Goal: Information Seeking & Learning: Learn about a topic

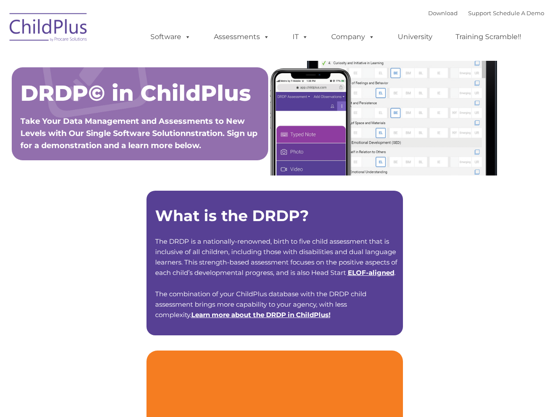
type input ""
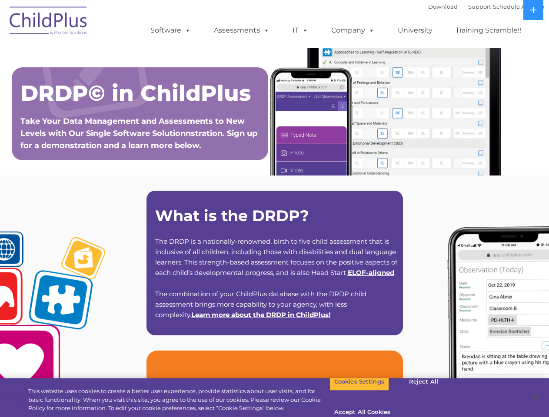
click at [274, 209] on strong "What is the DRDP?" at bounding box center [232, 215] width 154 height 19
click at [186, 30] on span at bounding box center [186, 30] width 10 height 8
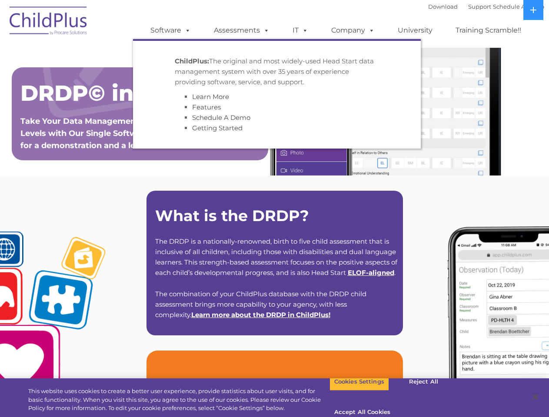
click at [265, 30] on span at bounding box center [265, 30] width 10 height 8
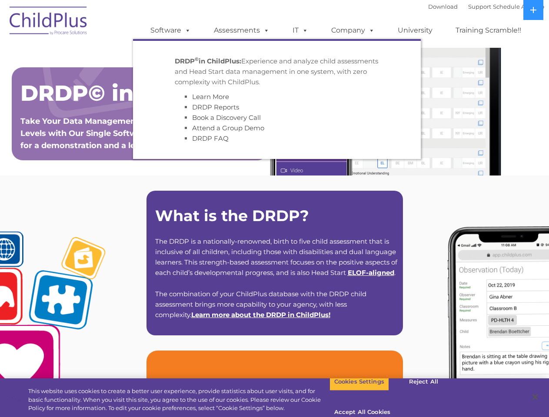
click at [300, 30] on span at bounding box center [304, 30] width 10 height 8
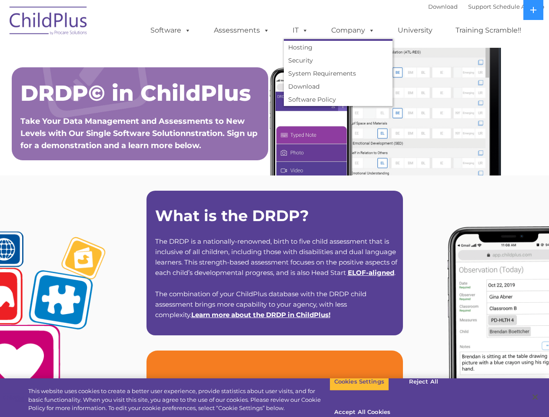
click at [303, 30] on span at bounding box center [304, 30] width 10 height 8
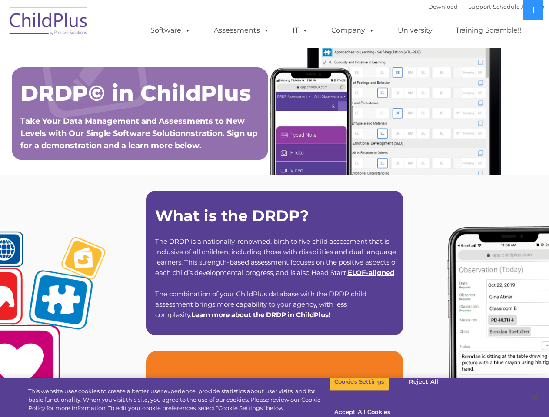
click at [352, 30] on link "Company" at bounding box center [352, 30] width 61 height 17
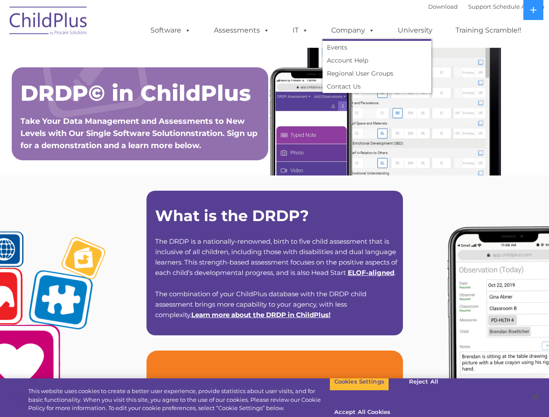
click at [369, 30] on span at bounding box center [370, 30] width 10 height 8
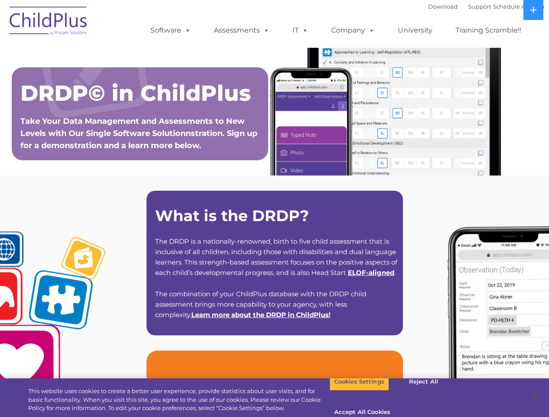
click at [533, 10] on icon at bounding box center [533, 10] width 6 height 6
click at [352, 391] on button "Cookies Settings" at bounding box center [359, 382] width 60 height 18
